Goal: Task Accomplishment & Management: Complete application form

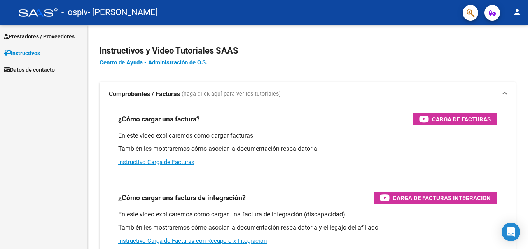
click at [66, 49] on link "Instructivos" at bounding box center [43, 53] width 87 height 17
click at [69, 30] on link "Prestadores / Proveedores" at bounding box center [43, 36] width 87 height 17
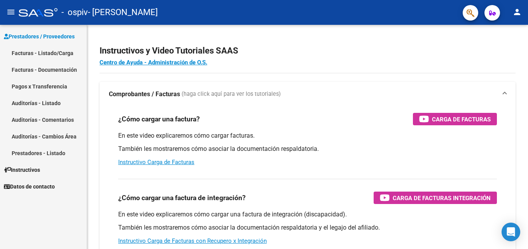
click at [65, 53] on link "Facturas - Listado/Carga" at bounding box center [43, 53] width 87 height 17
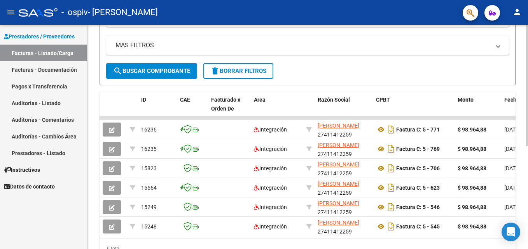
scroll to position [190, 0]
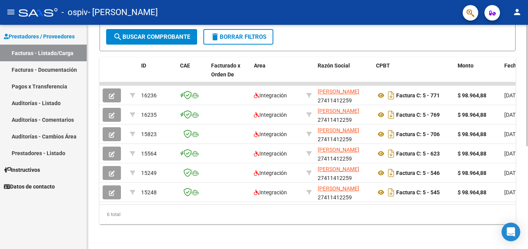
click at [515, 218] on div "Video tutorial PRESTADORES -> Listado de CPBTs Emitidos por Prestadores / Prove…" at bounding box center [308, 45] width 443 height 409
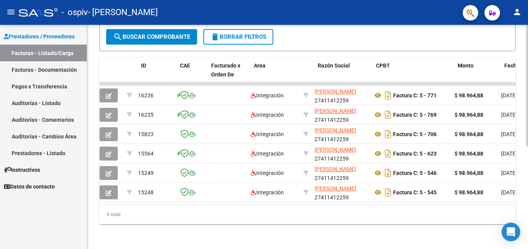
scroll to position [0, 0]
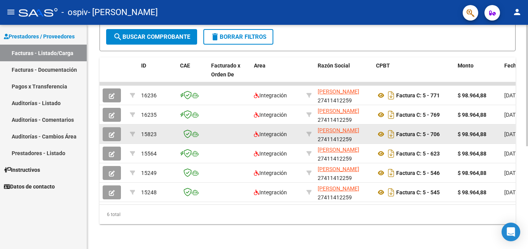
click at [113, 132] on icon "button" at bounding box center [112, 135] width 6 height 6
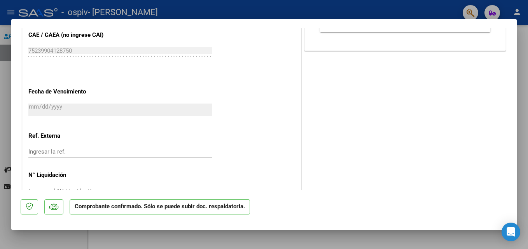
scroll to position [567, 0]
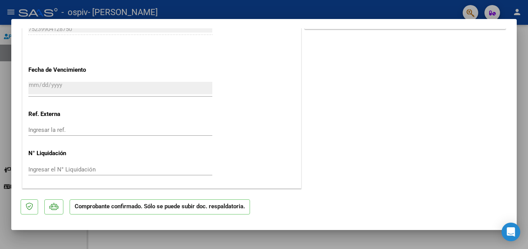
click at [435, 242] on div at bounding box center [264, 124] width 528 height 249
type input "$ 0,00"
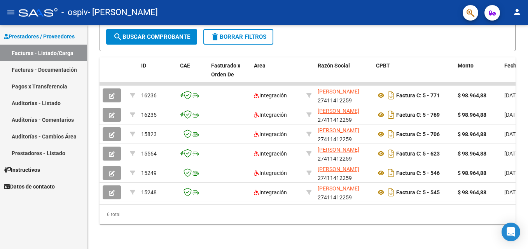
click at [435, 242] on div "Video tutorial PRESTADORES -> Listado de CPBTs Emitidos por Prestadores / Prove…" at bounding box center [307, 45] width 441 height 409
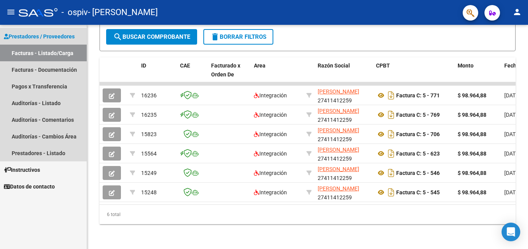
drag, startPoint x: 57, startPoint y: 43, endPoint x: 81, endPoint y: 39, distance: 24.0
click at [57, 43] on link "Prestadores / Proveedores" at bounding box center [43, 36] width 87 height 17
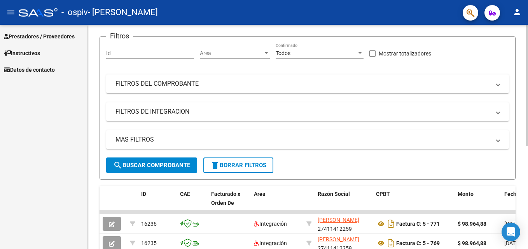
scroll to position [7, 0]
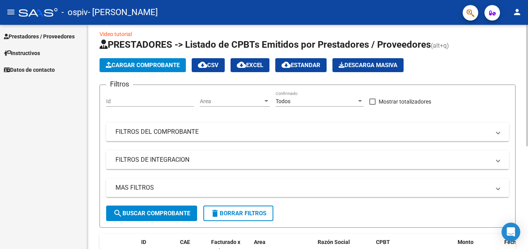
click at [506, 51] on div "Video tutorial PRESTADORES -> Listado de CPBTs Emitidos por Prestadores / Prove…" at bounding box center [308, 221] width 443 height 409
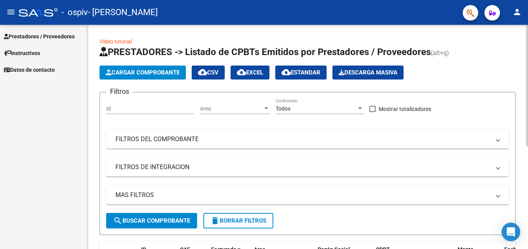
click at [158, 68] on button "Cargar Comprobante" at bounding box center [142, 73] width 86 height 14
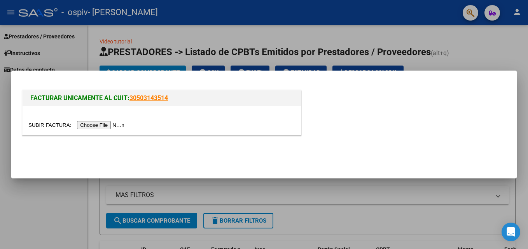
click at [96, 121] on input "file" at bounding box center [77, 125] width 98 height 8
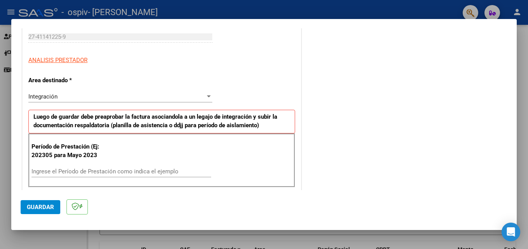
scroll to position [153, 0]
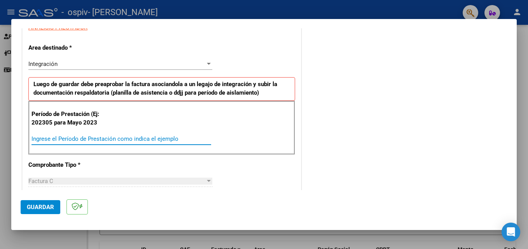
click at [59, 138] on input "Ingrese el Período de Prestación como indica el ejemplo" at bounding box center [121, 139] width 180 height 7
type input "202507"
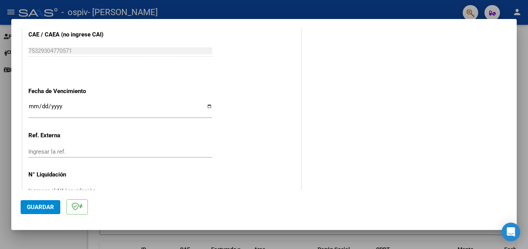
scroll to position [504, 0]
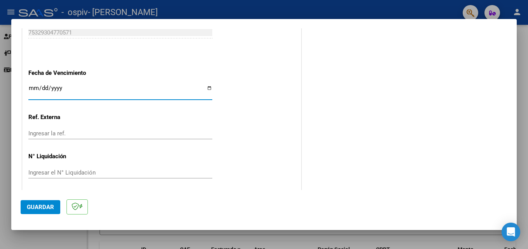
click at [57, 89] on input "Ingresar la fecha" at bounding box center [120, 91] width 184 height 12
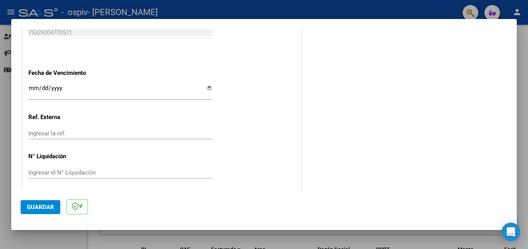
click at [28, 84] on div "Ingresar la fecha" at bounding box center [120, 92] width 184 height 17
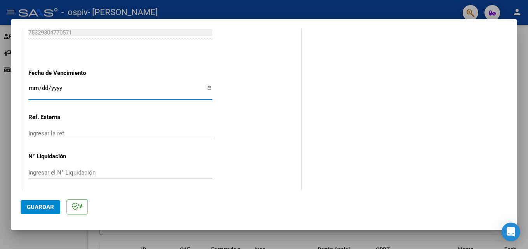
click at [30, 87] on input "Ingresar la fecha" at bounding box center [120, 91] width 184 height 12
type input "[DATE]"
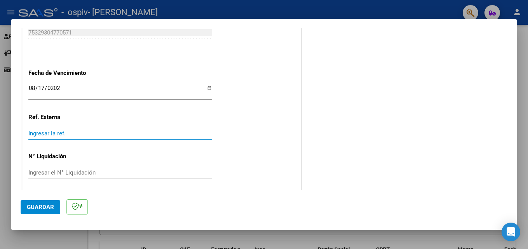
click at [90, 137] on input "Ingresar la ref." at bounding box center [120, 133] width 184 height 7
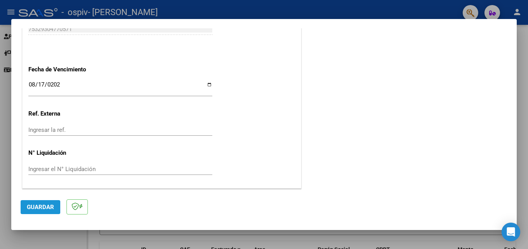
click at [49, 204] on span "Guardar" at bounding box center [40, 207] width 27 height 7
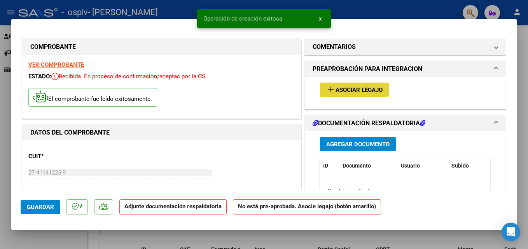
click at [359, 87] on span "Asociar Legajo" at bounding box center [358, 90] width 47 height 7
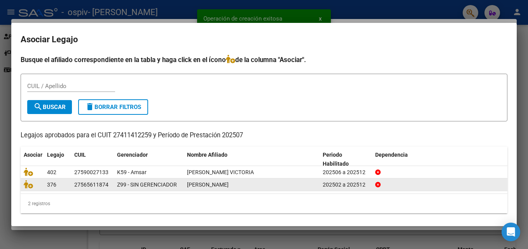
click at [95, 186] on div "27565611874" at bounding box center [91, 185] width 34 height 9
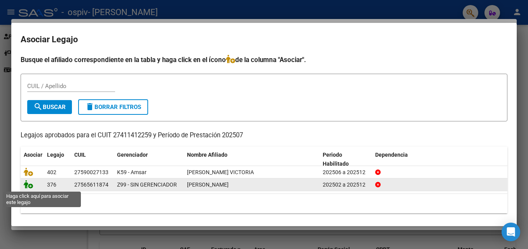
click at [29, 186] on icon at bounding box center [28, 184] width 9 height 9
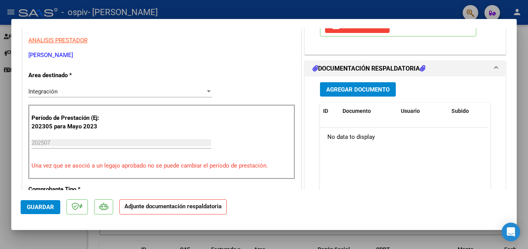
scroll to position [165, 0]
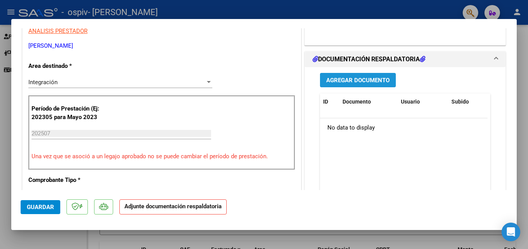
click at [348, 82] on span "Agregar Documento" at bounding box center [357, 80] width 63 height 7
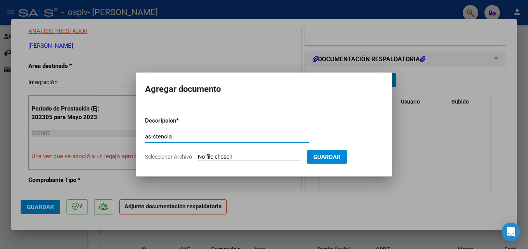
type input "asistencia"
click at [187, 159] on span "Seleccionar Archivo" at bounding box center [168, 157] width 47 height 6
click at [198, 159] on input "Seleccionar Archivo" at bounding box center [249, 157] width 103 height 7
type input "C:\fakepath\ASISTENCIA [PERSON_NAME].pdf"
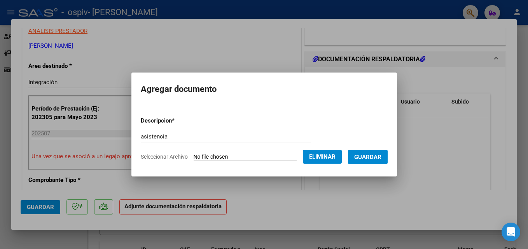
click at [371, 159] on span "Guardar" at bounding box center [367, 157] width 27 height 7
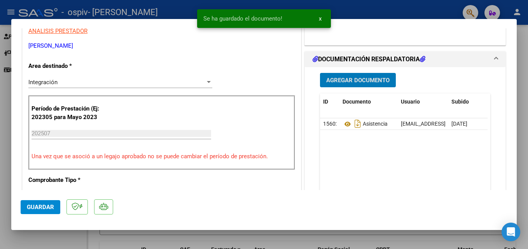
click at [373, 86] on button "Agregar Documento" at bounding box center [358, 80] width 76 height 14
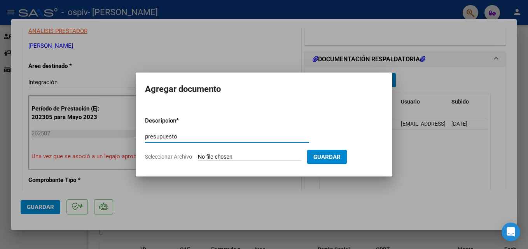
type input "presupuesto"
click at [180, 154] on span "Seleccionar Archivo" at bounding box center [168, 157] width 47 height 6
click at [198, 154] on input "Seleccionar Archivo" at bounding box center [249, 157] width 103 height 7
click at [167, 157] on span "Seleccionar Archivo" at bounding box center [168, 157] width 47 height 6
click at [198, 157] on input "Seleccionar Archivo" at bounding box center [249, 157] width 103 height 7
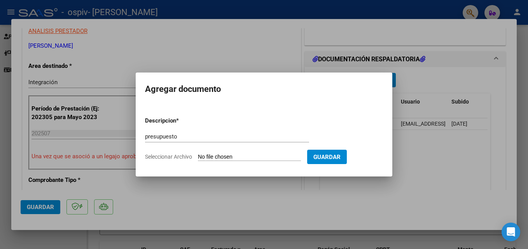
click at [174, 158] on span "Seleccionar Archivo" at bounding box center [168, 157] width 47 height 6
click at [198, 158] on input "Seleccionar Archivo" at bounding box center [249, 157] width 103 height 7
type input "C:\fakepath\[PERSON_NAME] PSP 2025 (4).pdf"
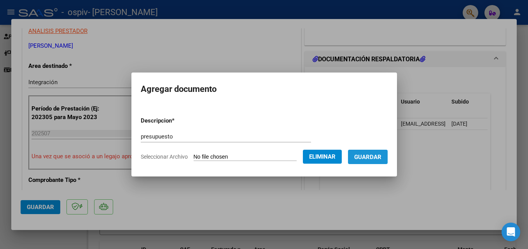
click at [378, 157] on span "Guardar" at bounding box center [367, 157] width 27 height 7
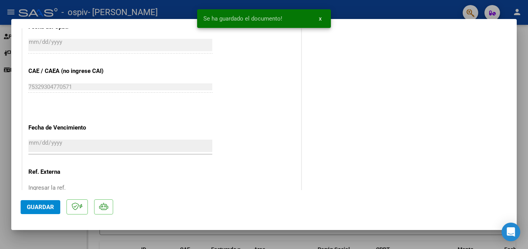
scroll to position [533, 0]
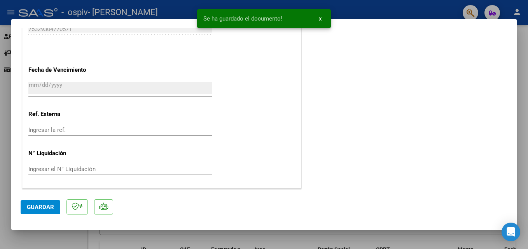
click at [42, 210] on span "Guardar" at bounding box center [40, 207] width 27 height 7
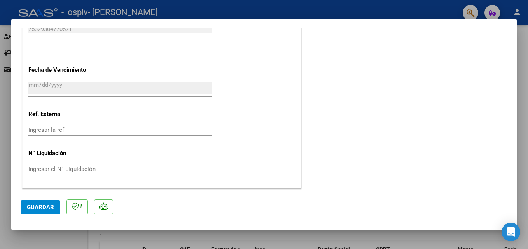
click at [38, 204] on span "Guardar" at bounding box center [40, 207] width 27 height 7
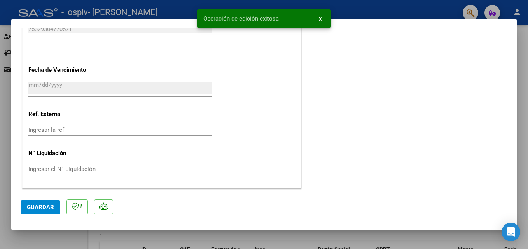
click at [33, 227] on mat-dialog-container "COMPROBANTE VER COMPROBANTE ESTADO: Recibida. En proceso de confirmacion/acepta…" at bounding box center [263, 124] width 505 height 211
click at [519, 57] on div at bounding box center [264, 124] width 528 height 249
type input "$ 0,00"
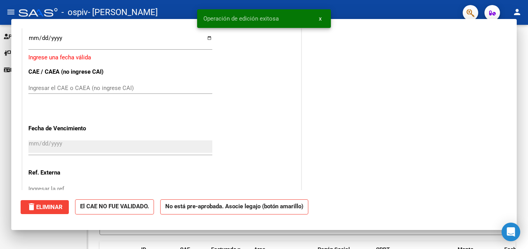
scroll to position [0, 0]
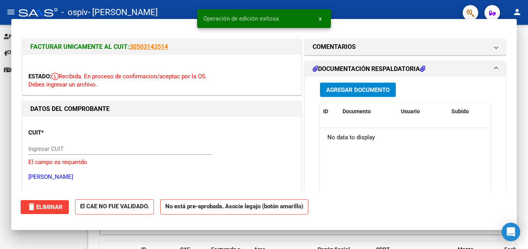
click at [519, 57] on div "Video tutorial PRESTADORES -> Listado de CPBTs Emitidos por Prestadores / Prove…" at bounding box center [307, 230] width 441 height 411
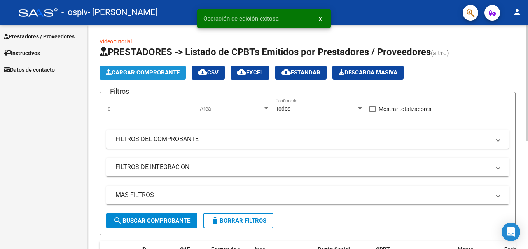
click at [157, 70] on span "Cargar Comprobante" at bounding box center [143, 72] width 74 height 7
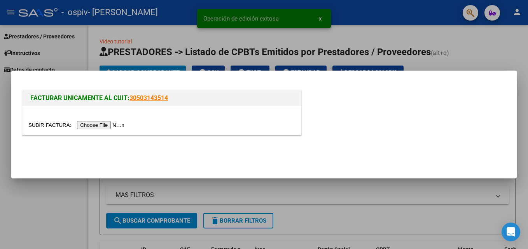
click at [106, 126] on input "file" at bounding box center [77, 125] width 98 height 8
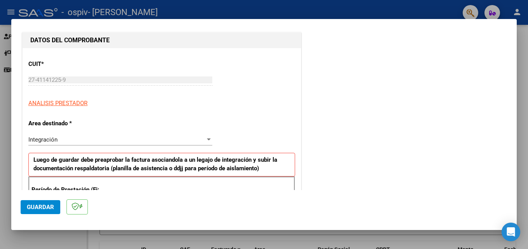
scroll to position [164, 0]
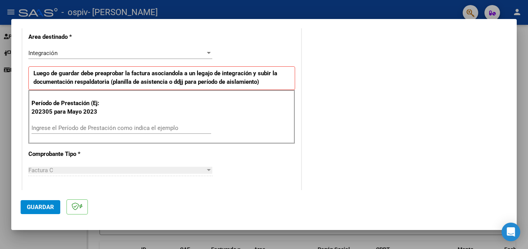
click at [119, 131] on input "Ingrese el Período de Prestación como indica el ejemplo" at bounding box center [121, 128] width 180 height 7
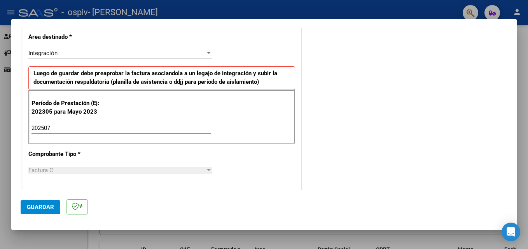
type input "202507"
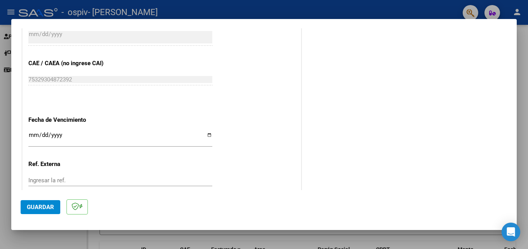
scroll to position [507, 0]
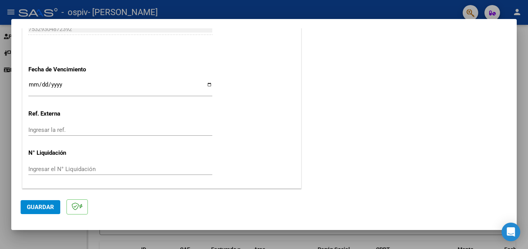
click at [40, 87] on input "Ingresar la fecha" at bounding box center [120, 88] width 184 height 12
drag, startPoint x: 26, startPoint y: 86, endPoint x: 34, endPoint y: 87, distance: 7.4
click at [205, 86] on input "Ingresar la fecha" at bounding box center [120, 88] width 184 height 12
type input "[DATE]"
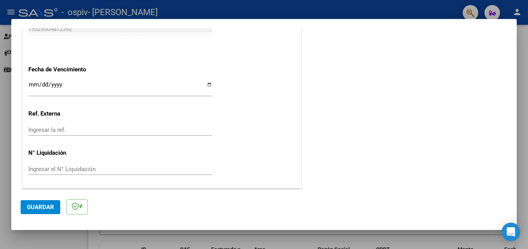
drag, startPoint x: 509, startPoint y: 151, endPoint x: 511, endPoint y: 155, distance: 5.1
click at [511, 155] on mat-dialog-content "COMPROBANTE VER COMPROBANTE El comprobante fue leído exitosamente. DATOS DEL CO…" at bounding box center [263, 109] width 505 height 162
click at [51, 206] on span "Guardar" at bounding box center [40, 207] width 27 height 7
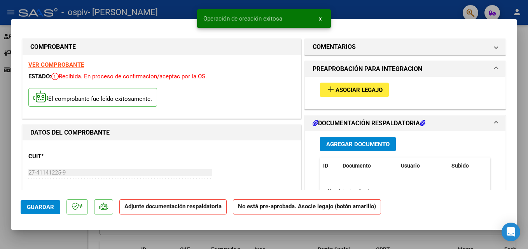
click at [348, 87] on span "Asociar Legajo" at bounding box center [358, 90] width 47 height 7
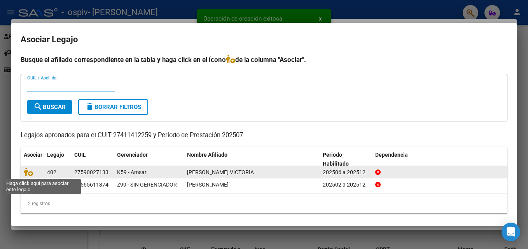
click at [33, 170] on span at bounding box center [30, 172] width 12 height 6
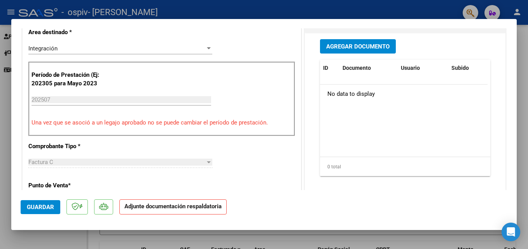
scroll to position [191, 0]
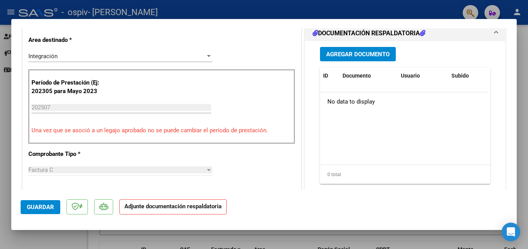
click at [343, 51] on span "Agregar Documento" at bounding box center [357, 54] width 63 height 7
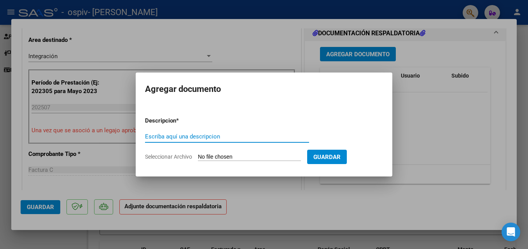
click at [180, 138] on input "Escriba aquí una descripcion" at bounding box center [227, 136] width 164 height 7
type input "Asistencia"
click at [170, 157] on span "Seleccionar Archivo" at bounding box center [168, 157] width 47 height 6
click at [198, 157] on input "Seleccionar Archivo" at bounding box center [249, 157] width 103 height 7
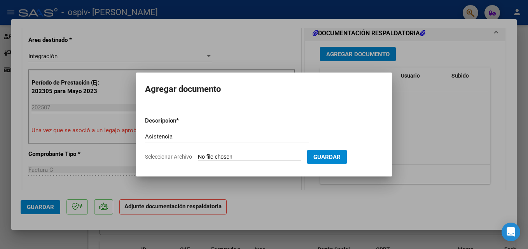
type input "C:\fakepath\ASISTENCIA [PERSON_NAME].pdf"
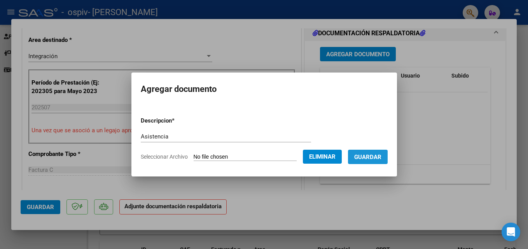
click at [363, 160] on span "Guardar" at bounding box center [367, 157] width 27 height 7
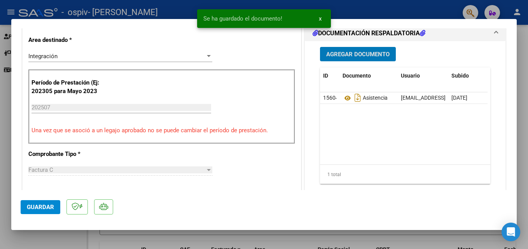
click at [354, 48] on button "Agregar Documento" at bounding box center [358, 54] width 76 height 14
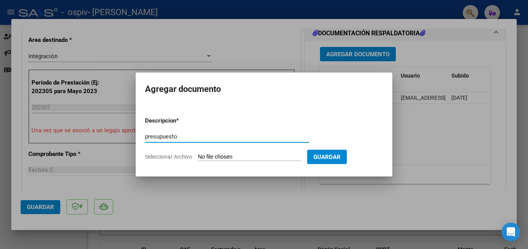
type input "presupuesto"
click at [164, 158] on span "Seleccionar Archivo" at bounding box center [168, 157] width 47 height 6
click at [198, 158] on input "Seleccionar Archivo" at bounding box center [249, 157] width 103 height 7
click at [186, 155] on span "Seleccionar Archivo" at bounding box center [168, 157] width 47 height 6
click at [198, 155] on input "Seleccionar Archivo" at bounding box center [249, 157] width 103 height 7
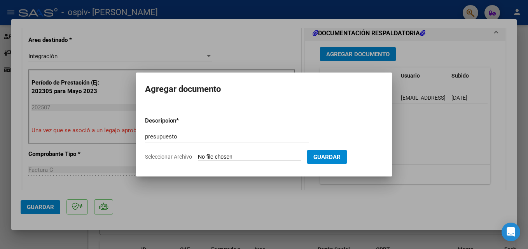
type input "C:\fakepath\[PERSON_NAME] PSP 2025 (1).pdf"
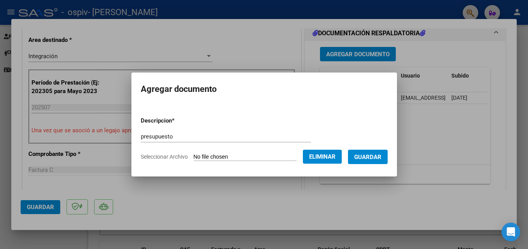
click at [361, 152] on button "Guardar" at bounding box center [368, 157] width 40 height 14
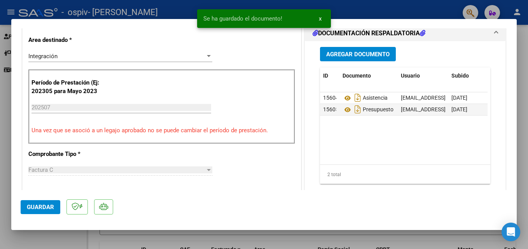
scroll to position [533, 0]
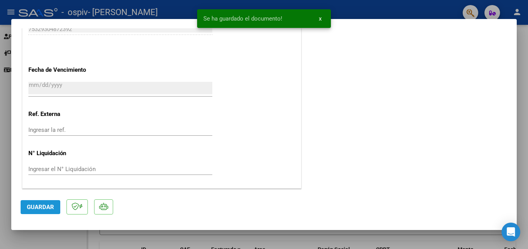
click at [44, 203] on button "Guardar" at bounding box center [41, 207] width 40 height 14
click at [74, 241] on div at bounding box center [264, 124] width 528 height 249
type input "$ 0,00"
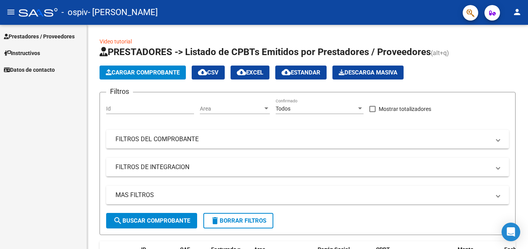
click at [37, 32] on span "Prestadores / Proveedores" at bounding box center [39, 36] width 71 height 9
